Goal: Task Accomplishment & Management: Use online tool/utility

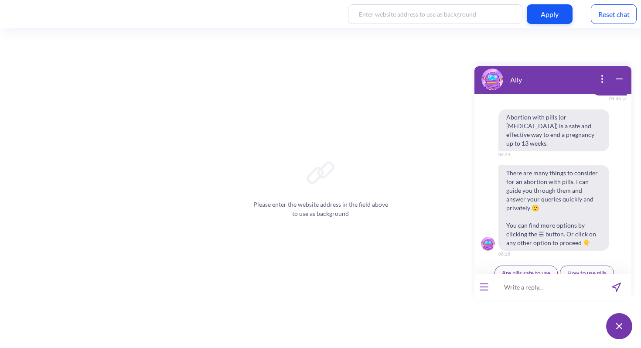
scroll to position [312, 0]
click at [587, 285] on span "Schedule reminders" at bounding box center [586, 288] width 49 height 7
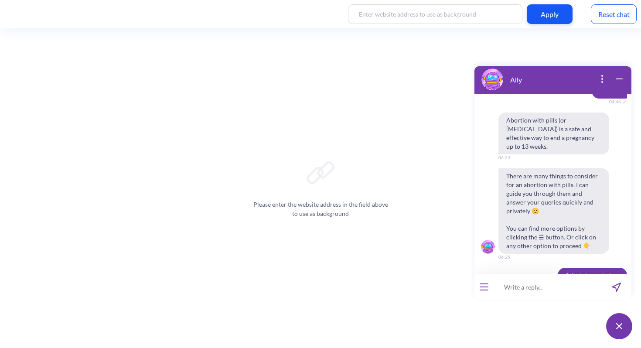
click at [616, 11] on div "Reset chat" at bounding box center [613, 14] width 46 height 20
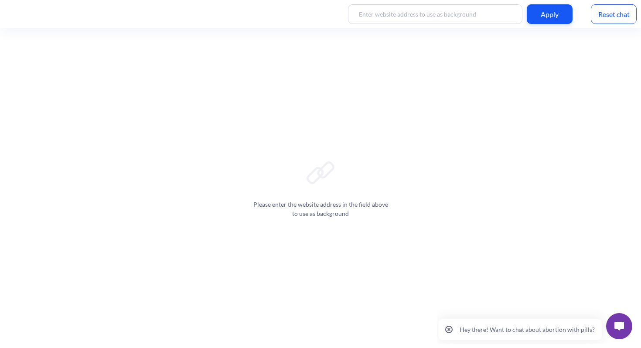
click at [621, 323] on img at bounding box center [619, 326] width 10 height 9
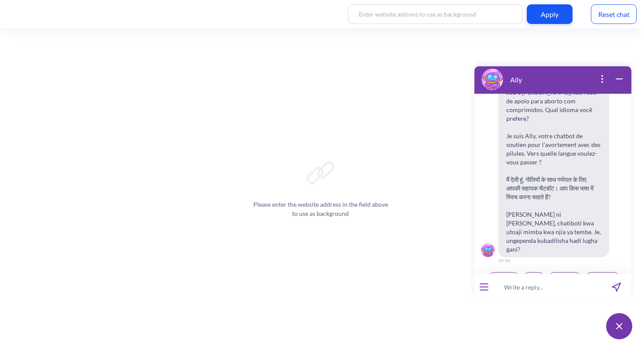
scroll to position [136, 0]
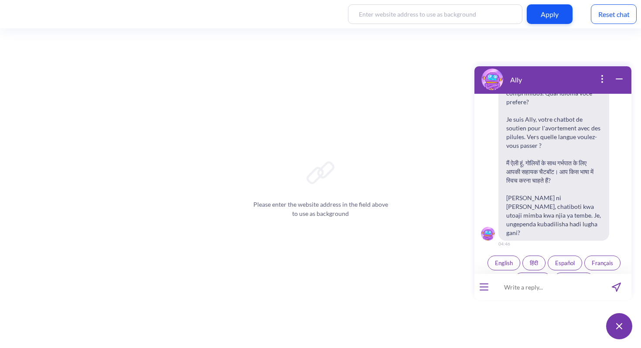
click at [502, 259] on span "English" at bounding box center [504, 262] width 18 height 7
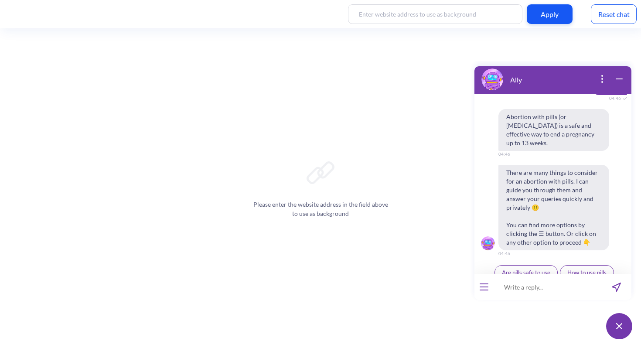
scroll to position [312, 0]
click at [569, 285] on span "Ally by Your Side" at bounding box center [585, 288] width 41 height 7
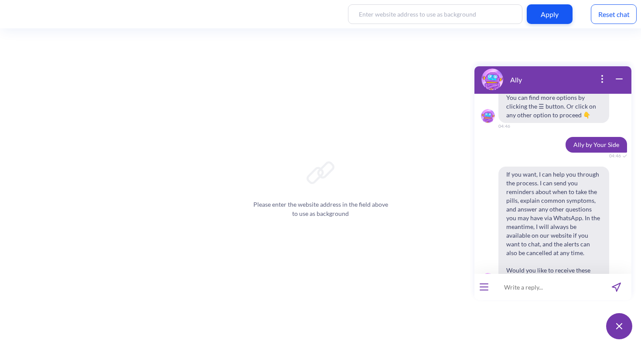
scroll to position [458, 0]
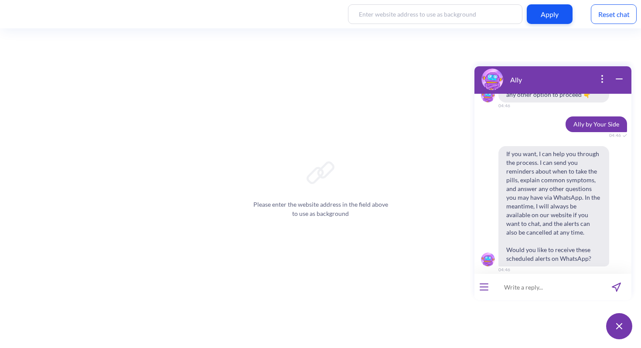
click at [542, 285] on span "Yes" at bounding box center [541, 288] width 9 height 7
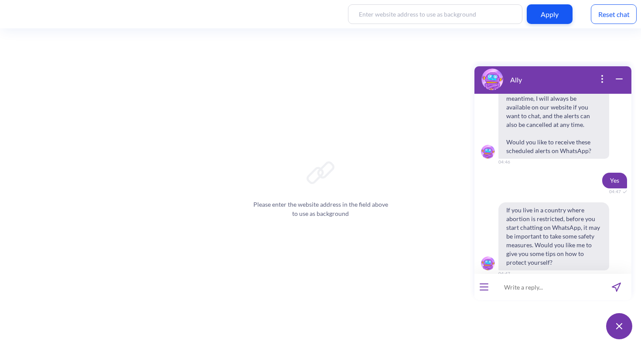
scroll to position [570, 0]
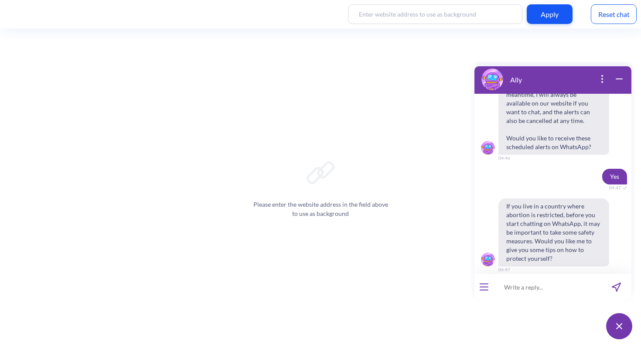
click at [563, 285] on span "No" at bounding box center [566, 288] width 7 height 7
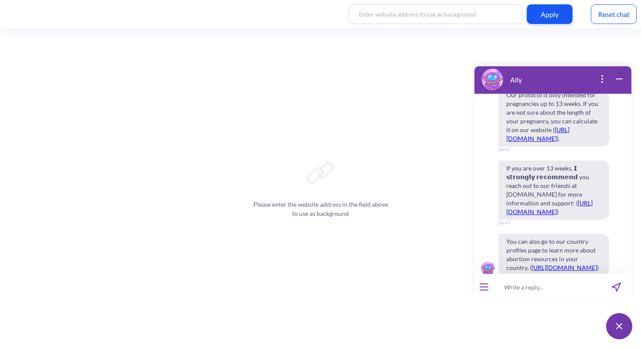
scroll to position [1018, 0]
click at [528, 288] on div "Continue" at bounding box center [530, 296] width 40 height 17
click at [528, 293] on span "Continue" at bounding box center [531, 296] width 23 height 7
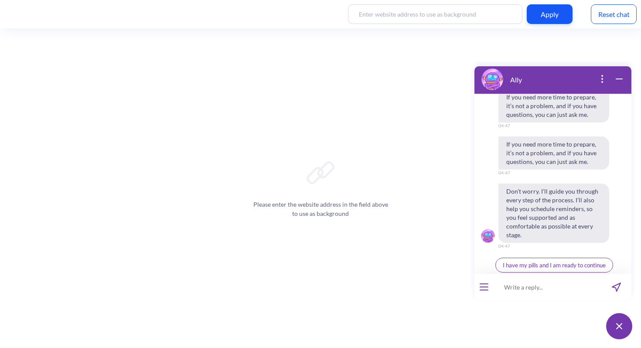
scroll to position [1422, 0]
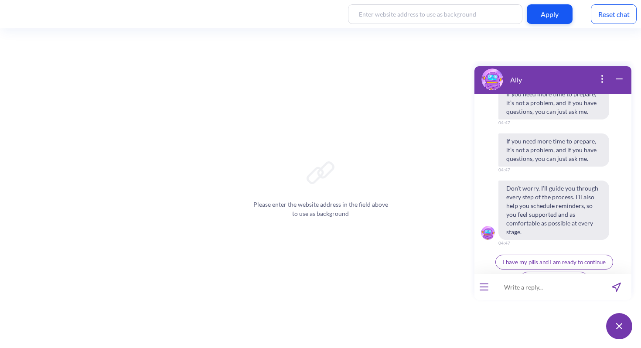
click at [556, 258] on span "I have my pills and I am ready to continue" at bounding box center [553, 261] width 103 height 7
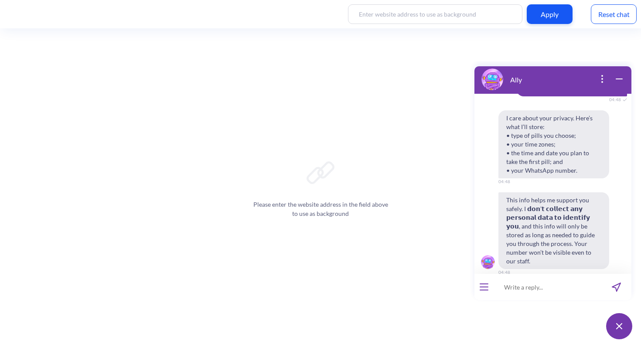
scroll to position [1608, 0]
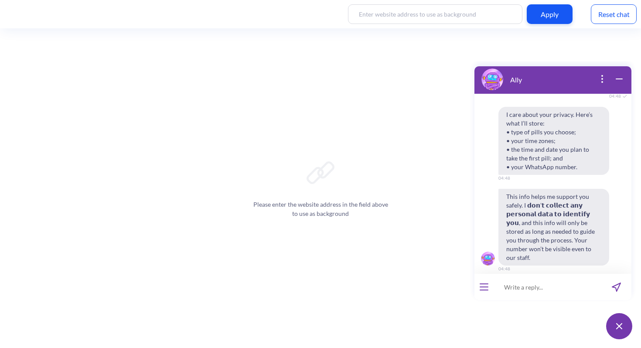
click at [541, 284] on span "Agree & continue" at bounding box center [529, 287] width 43 height 7
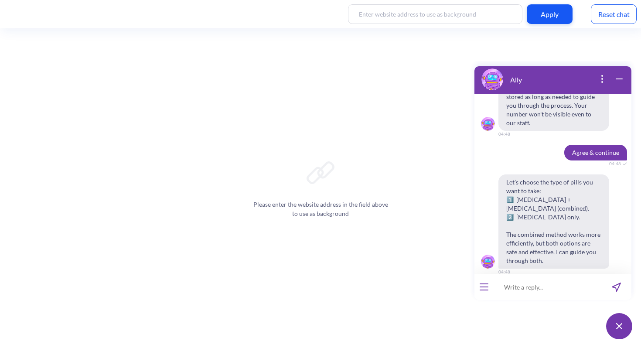
scroll to position [1745, 0]
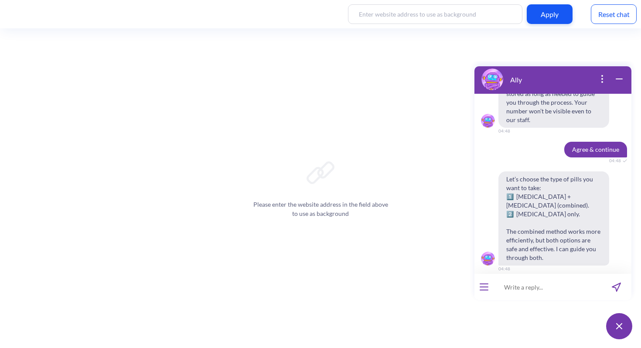
click at [531, 284] on span "1: Combined pills" at bounding box center [513, 287] width 42 height 7
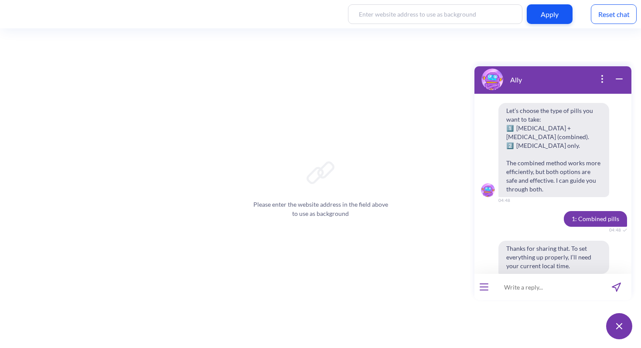
scroll to position [1852, 0]
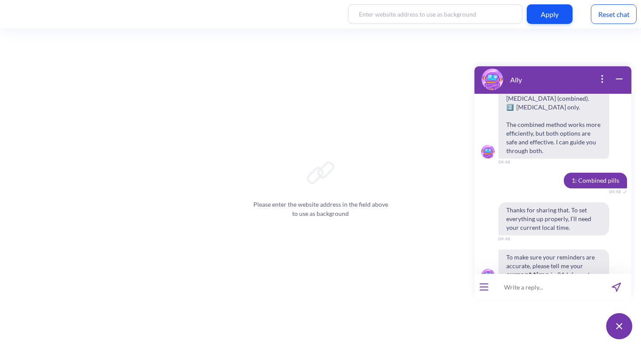
click at [520, 288] on input at bounding box center [547, 287] width 108 height 26
type input "16:49"
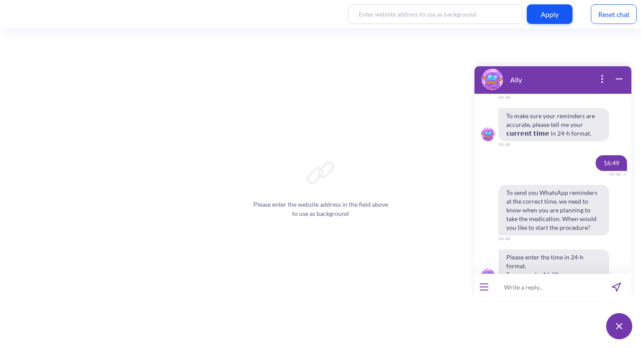
scroll to position [1993, 0]
type input "16"
type input ";"
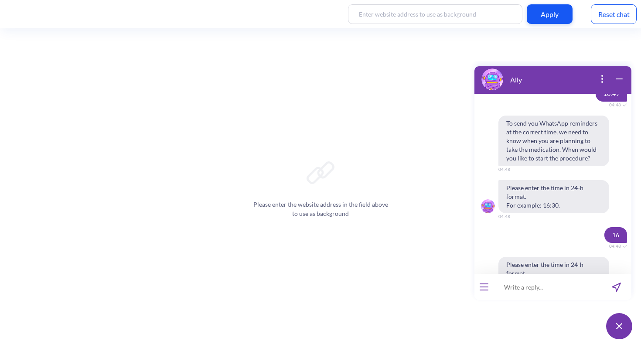
scroll to position [2070, 0]
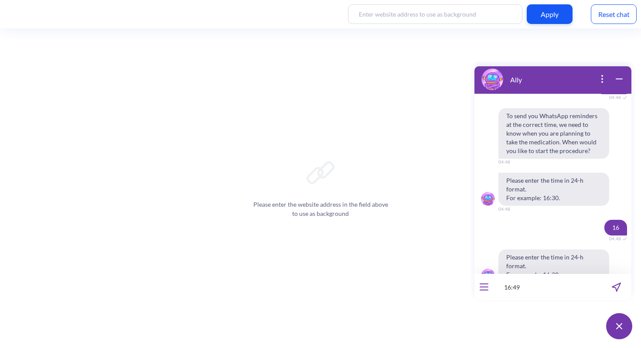
type input "16:49."
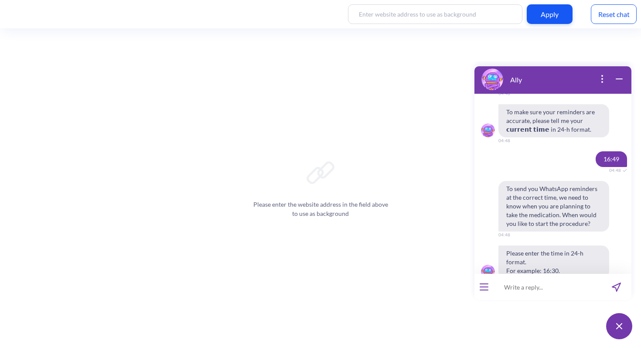
scroll to position [2147, 0]
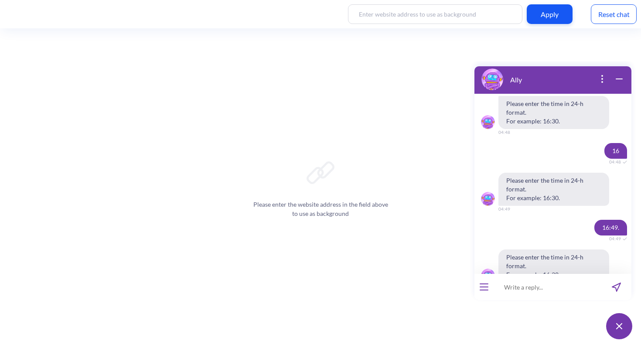
click at [536, 288] on input at bounding box center [547, 287] width 108 height 26
type input "16:49."
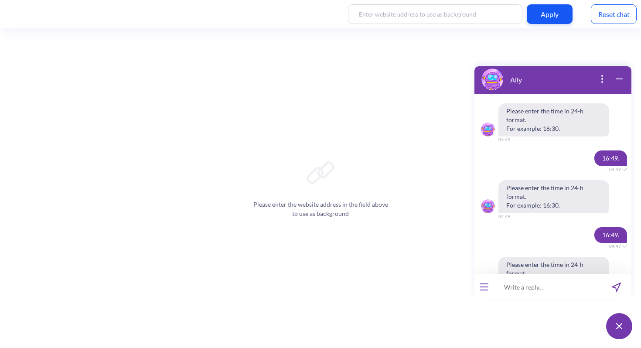
scroll to position [2223, 0]
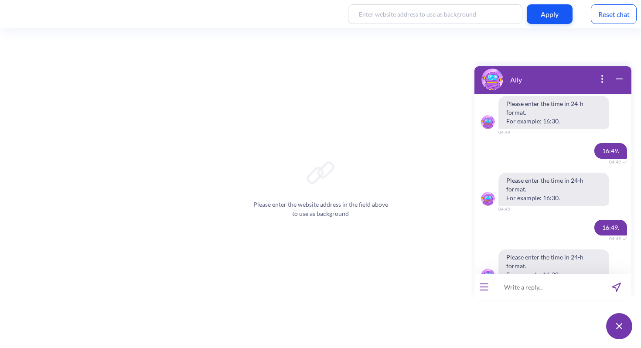
click at [524, 289] on input at bounding box center [547, 287] width 108 height 26
type input "4:50 pm"
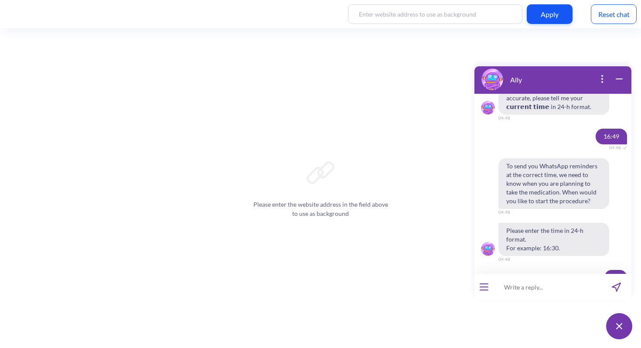
scroll to position [2300, 0]
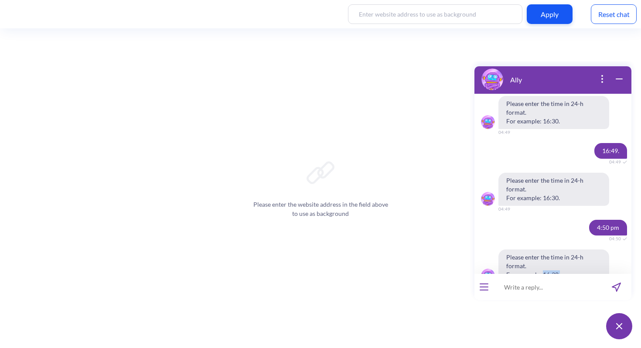
drag, startPoint x: 542, startPoint y: 252, endPoint x: 566, endPoint y: 252, distance: 23.5
click at [566, 252] on span "Please enter the time in 24-h format. For example: 16:30." at bounding box center [553, 265] width 111 height 33
copy span "16:30."
click at [511, 284] on input at bounding box center [547, 287] width 108 height 26
paste input "16:30."
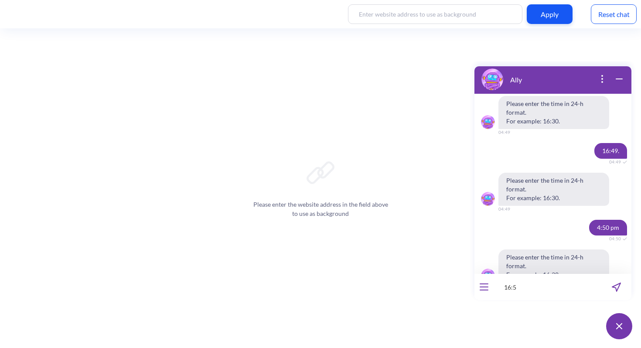
type input "16:50"
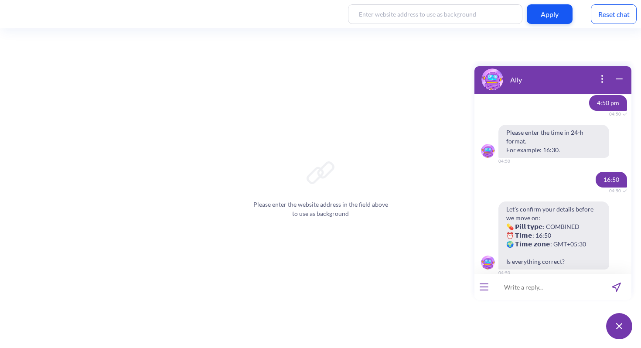
scroll to position [2429, 0]
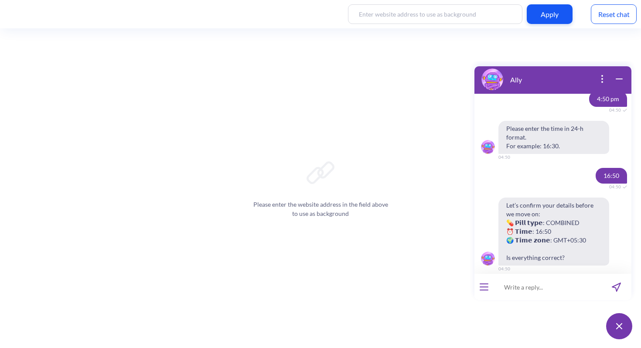
click at [543, 284] on span "Yes, looks good" at bounding box center [535, 287] width 38 height 7
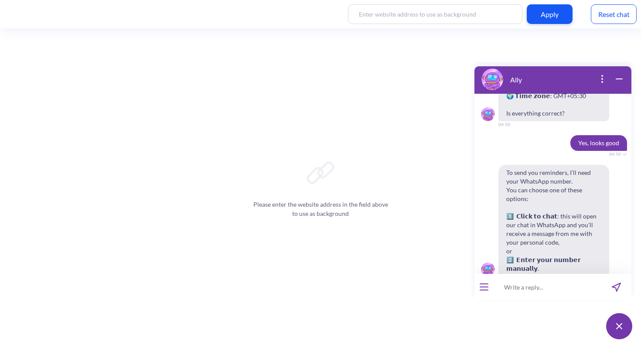
scroll to position [2575, 0]
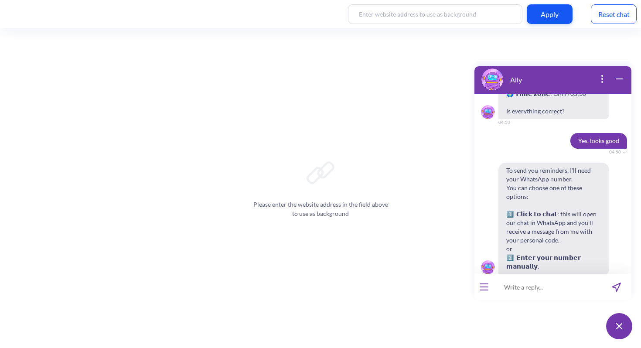
click at [568, 293] on span "Enter manually" at bounding box center [578, 296] width 38 height 7
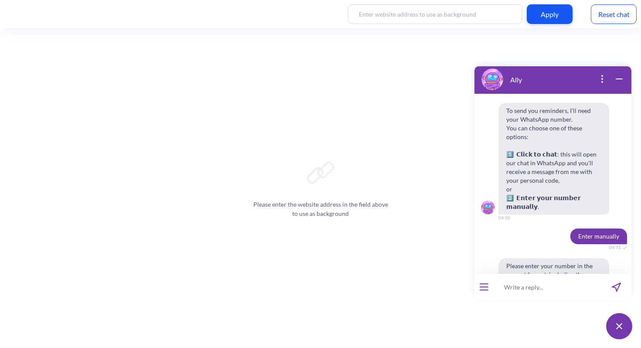
scroll to position [2635, 0]
click at [542, 290] on input at bounding box center [547, 287] width 108 height 26
type input "[PHONE_NUMBER]"
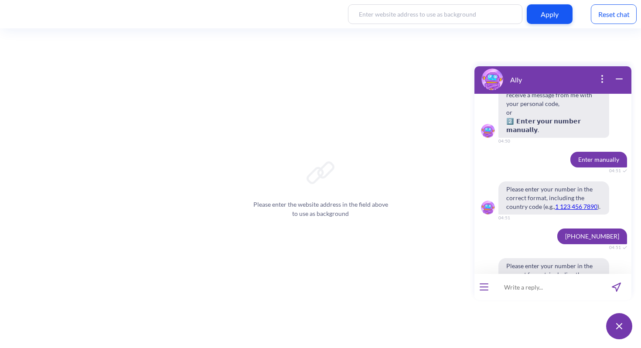
scroll to position [2711, 0]
click at [520, 287] on input "+91m7718844429" at bounding box center [547, 287] width 108 height 26
type input "[PHONE_NUMBER]"
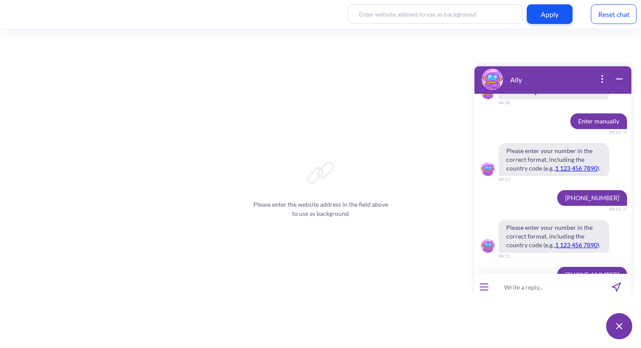
scroll to position [2788, 0]
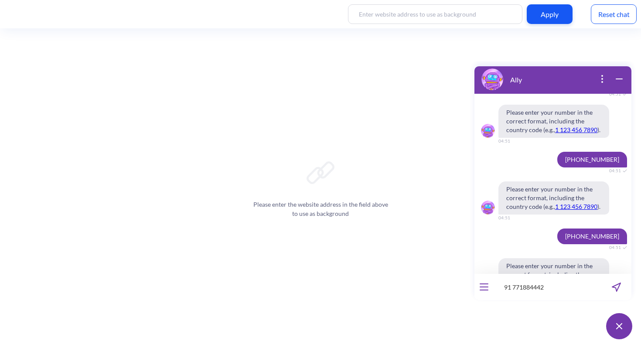
type input "91 7718844429"
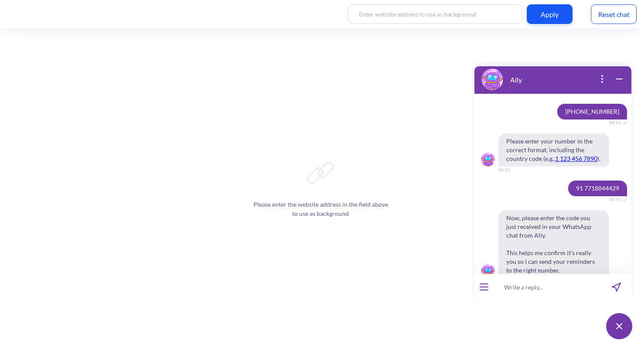
scroll to position [2917, 0]
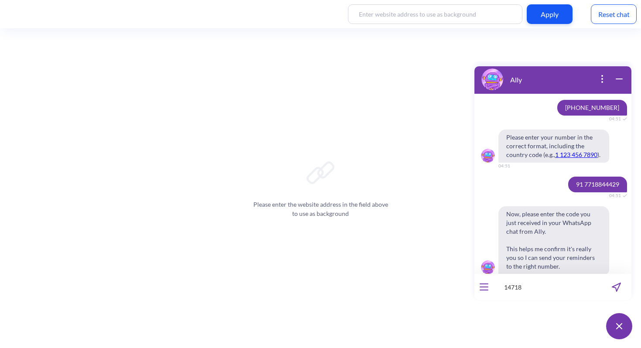
type input "147187"
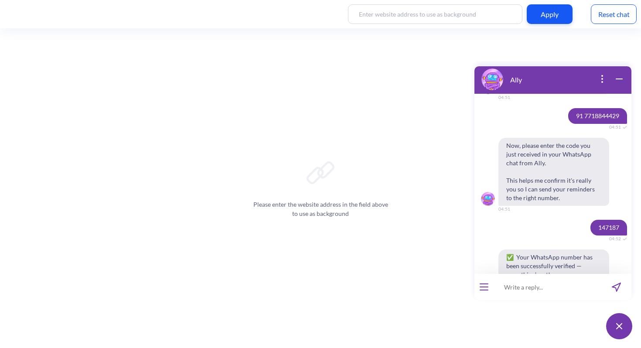
scroll to position [3023, 0]
